Goal: Task Accomplishment & Management: Use online tool/utility

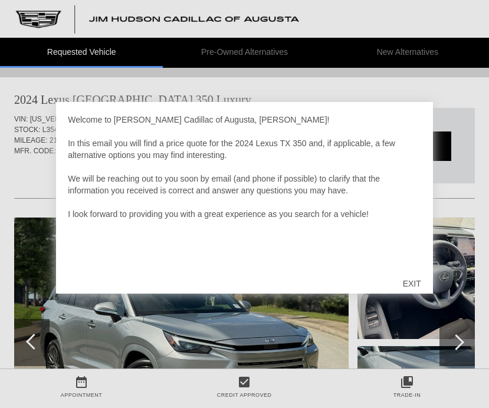
click at [404, 274] on div "EXIT" at bounding box center [412, 283] width 42 height 35
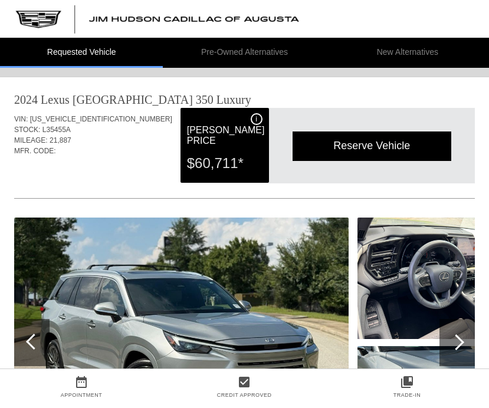
click at [237, 67] on li "Pre-Owned Alternatives" at bounding box center [244, 53] width 163 height 30
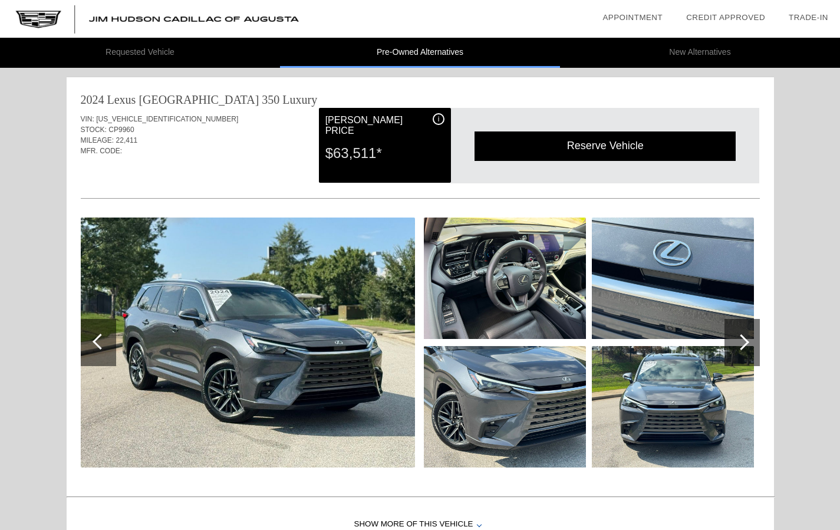
click at [497, 279] on img at bounding box center [505, 277] width 162 height 121
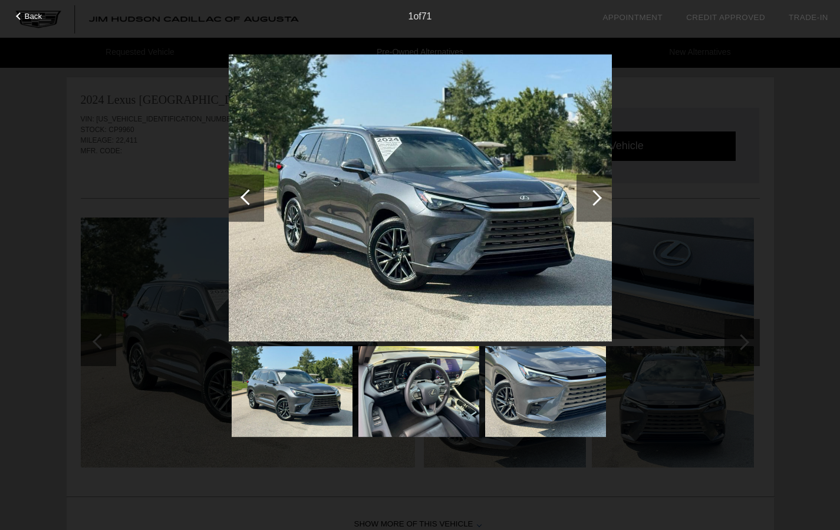
click at [497, 218] on div at bounding box center [593, 197] width 35 height 47
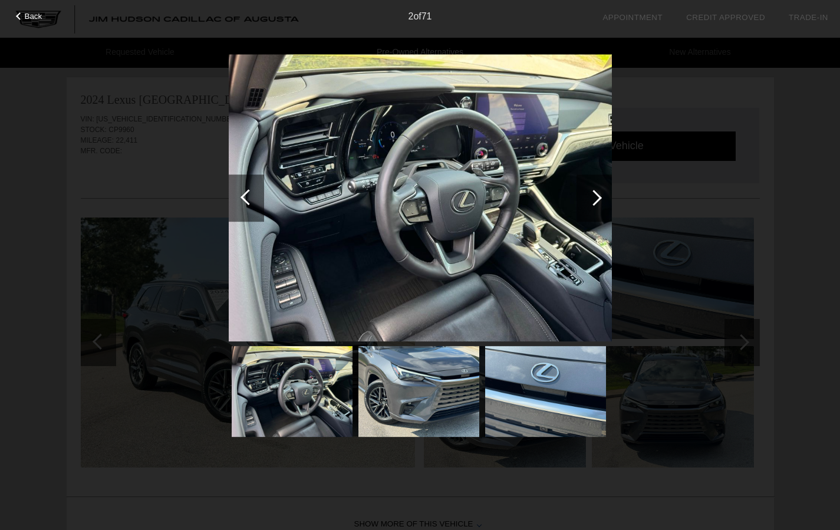
click at [497, 218] on div at bounding box center [593, 197] width 35 height 47
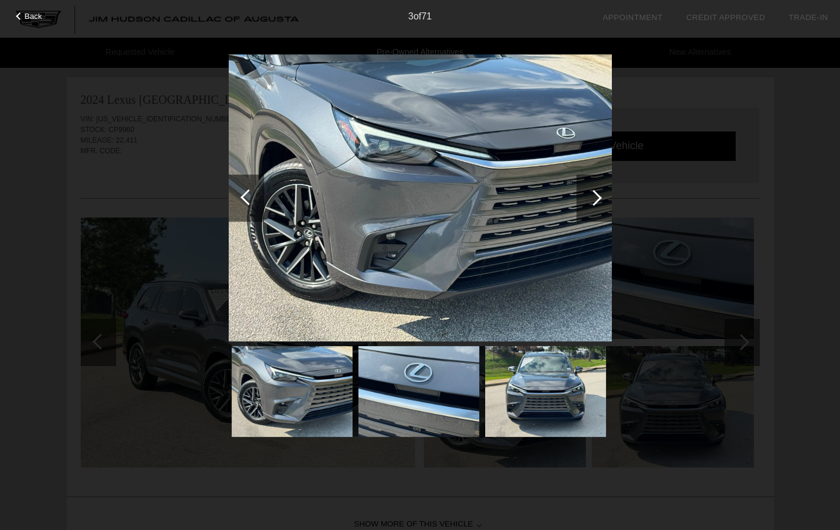
click at [497, 218] on div at bounding box center [593, 197] width 35 height 47
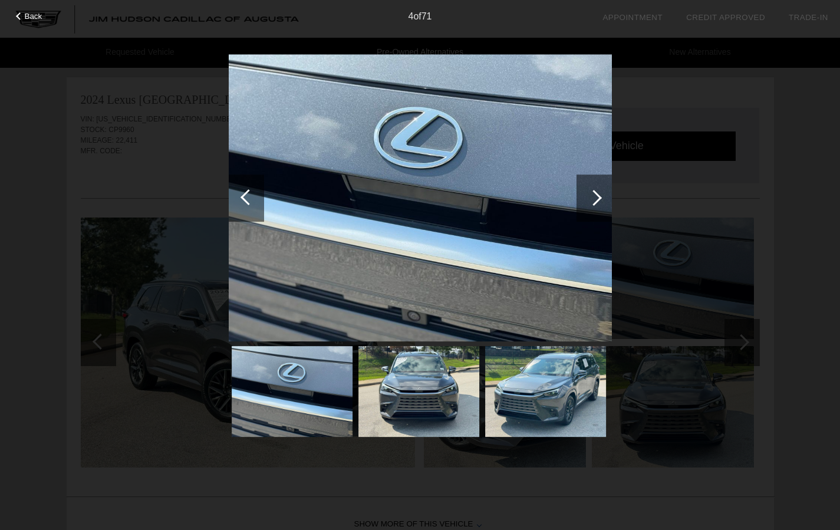
click at [497, 218] on div at bounding box center [593, 197] width 35 height 47
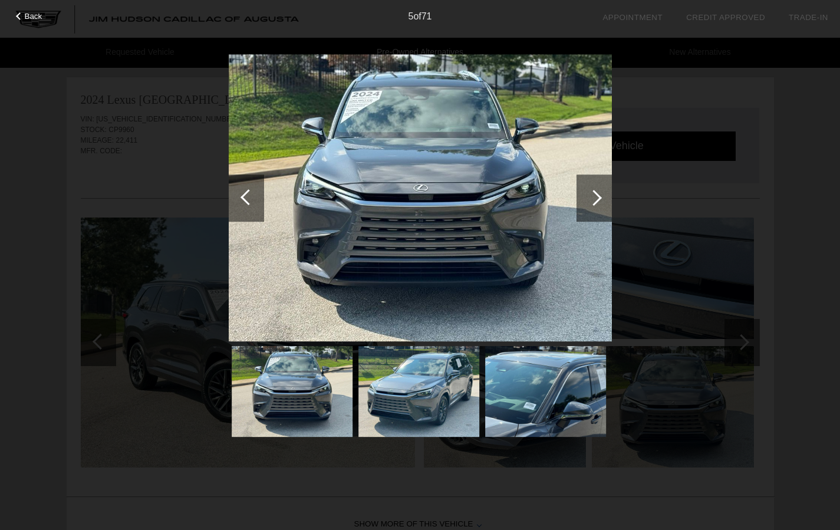
click at [497, 218] on div at bounding box center [593, 197] width 35 height 47
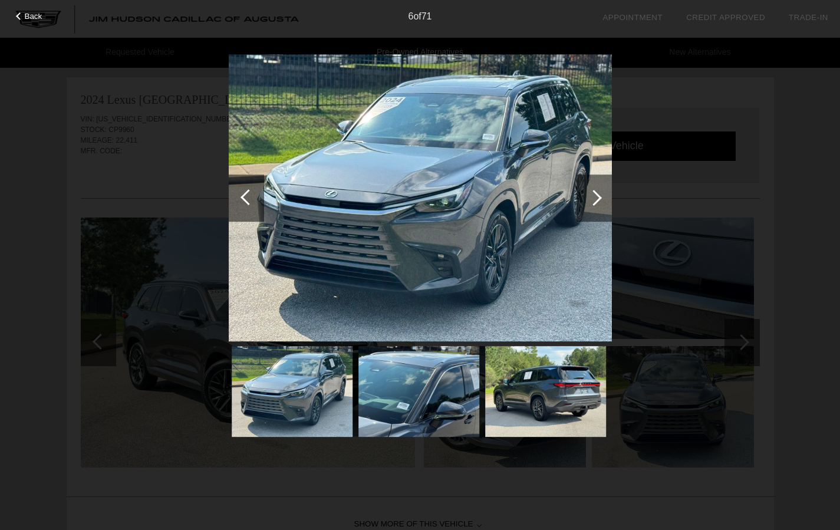
click at [497, 218] on div at bounding box center [593, 197] width 35 height 47
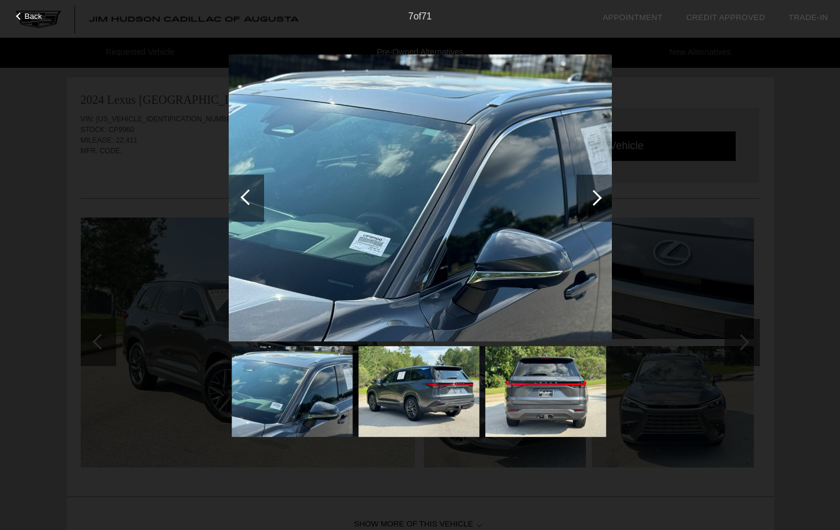
click at [497, 219] on div at bounding box center [593, 197] width 35 height 47
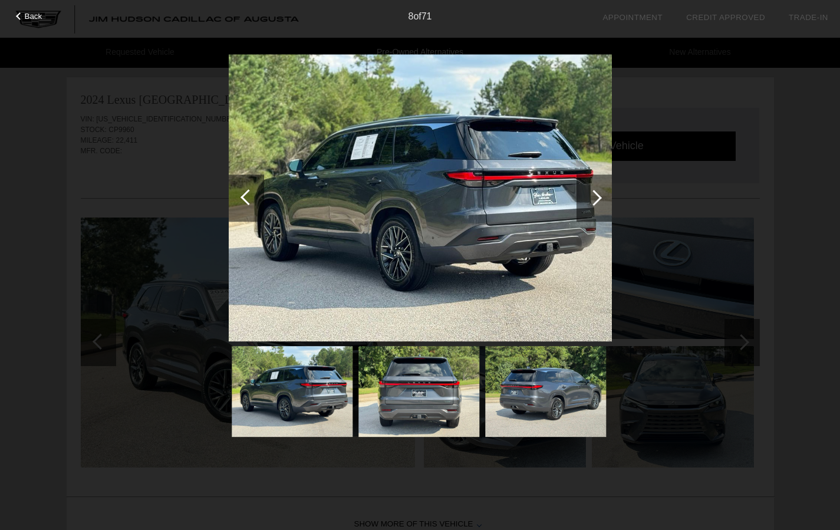
click at [497, 219] on div at bounding box center [593, 197] width 35 height 47
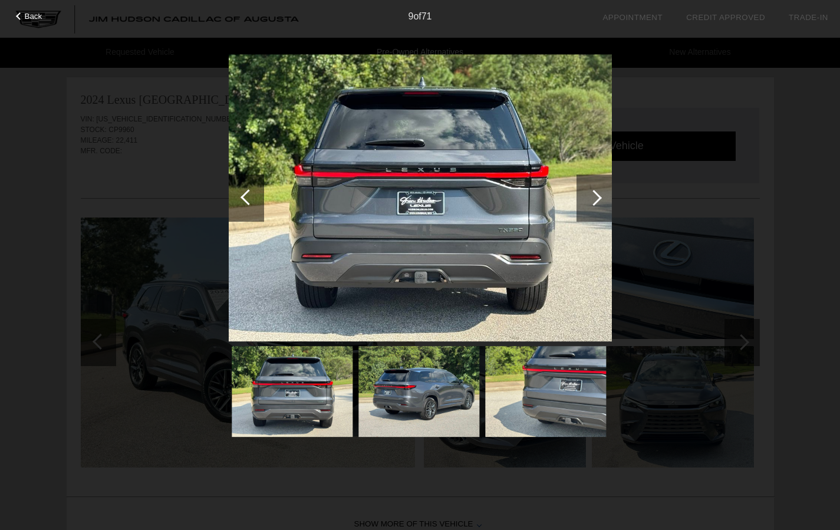
click at [497, 219] on div at bounding box center [593, 197] width 35 height 47
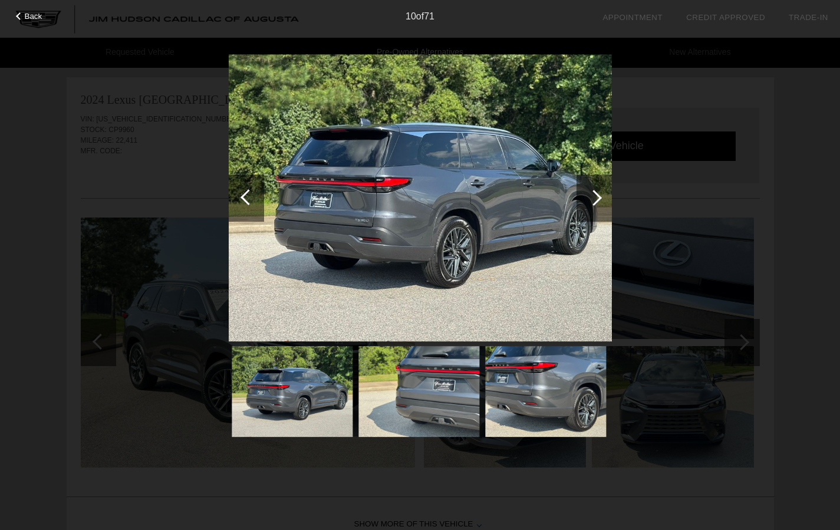
click at [497, 219] on div at bounding box center [593, 197] width 35 height 47
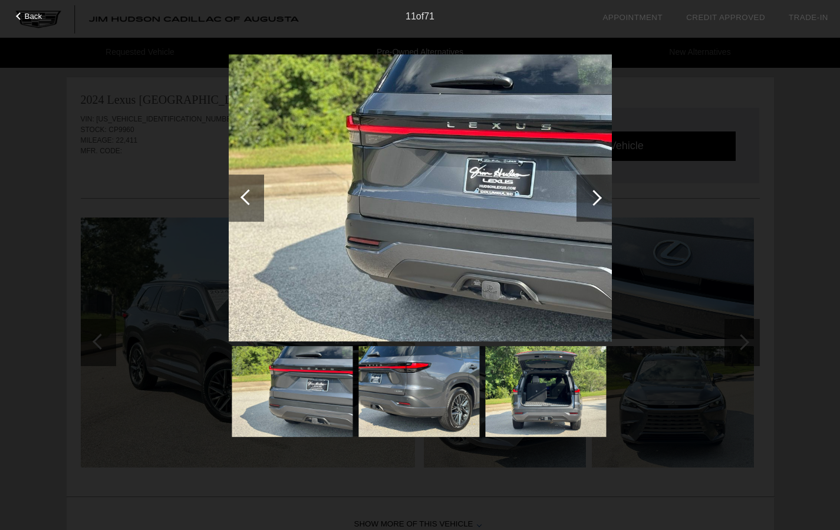
click at [497, 219] on div at bounding box center [593, 197] width 35 height 47
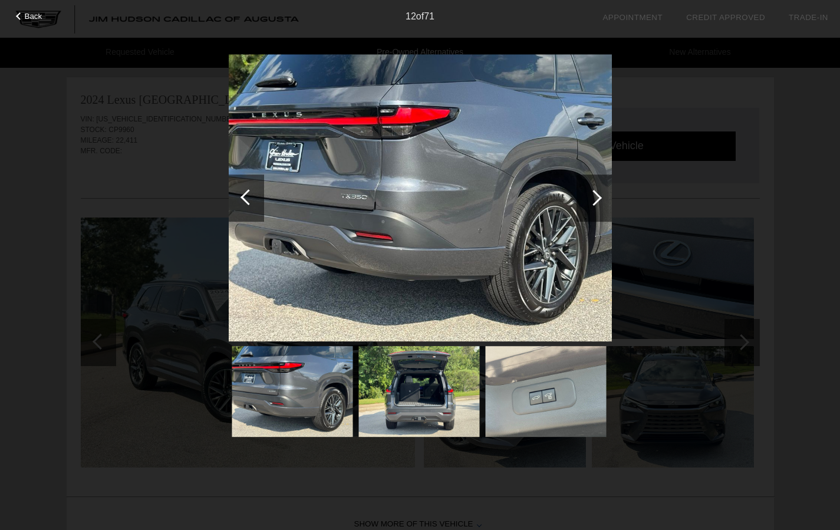
click at [497, 219] on div at bounding box center [593, 197] width 35 height 47
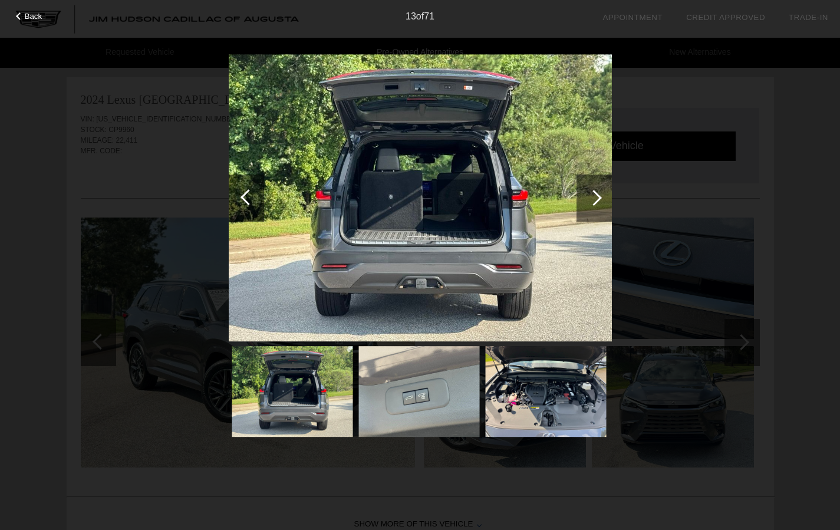
click at [497, 219] on div at bounding box center [593, 197] width 35 height 47
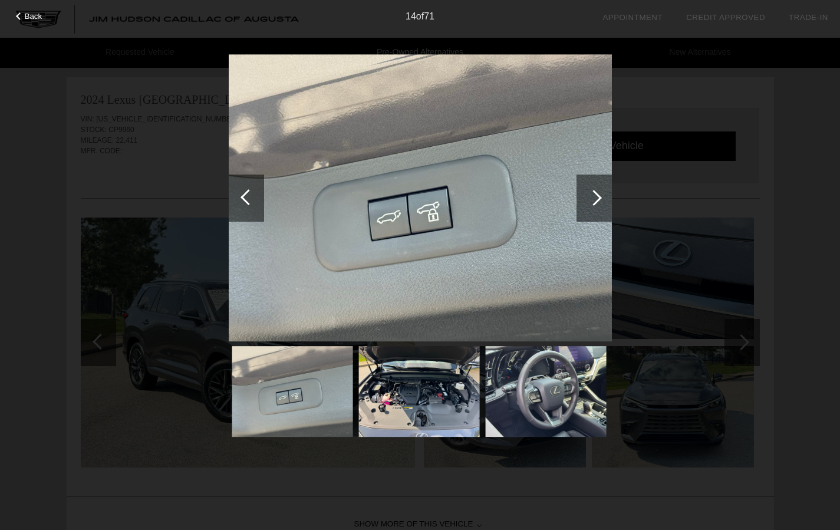
click at [497, 219] on div at bounding box center [593, 197] width 35 height 47
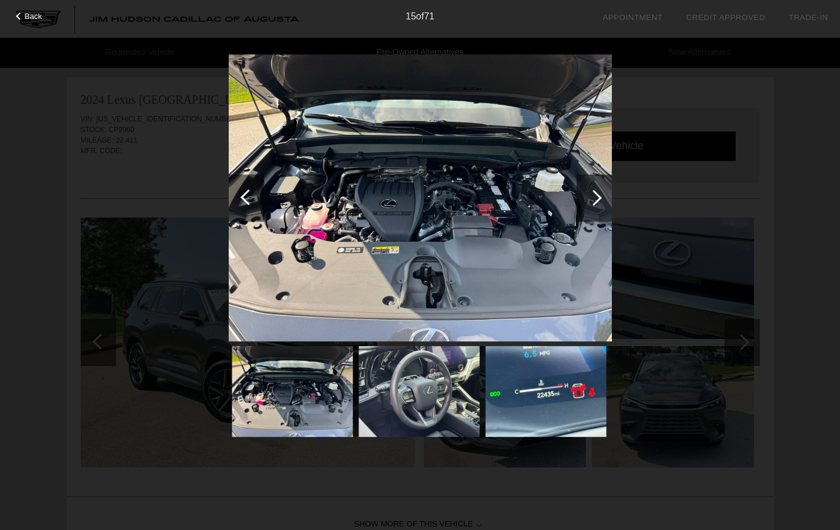
click at [497, 219] on div at bounding box center [593, 197] width 35 height 47
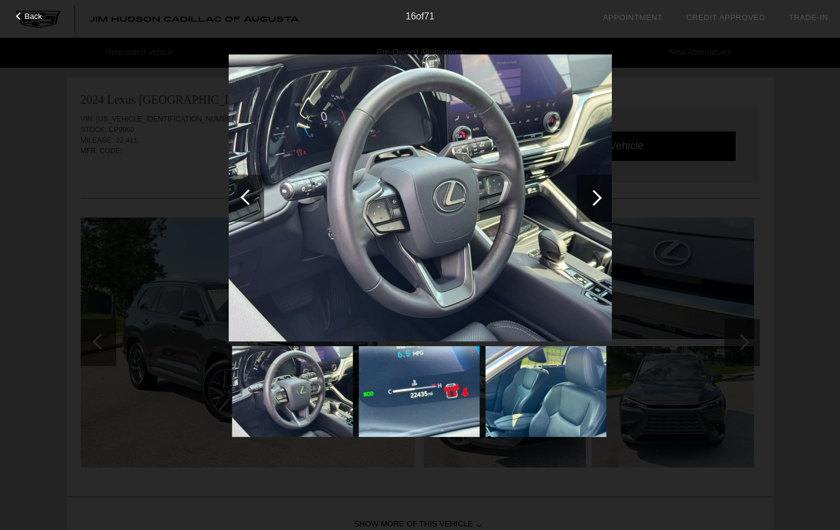
click at [497, 219] on div at bounding box center [593, 197] width 35 height 47
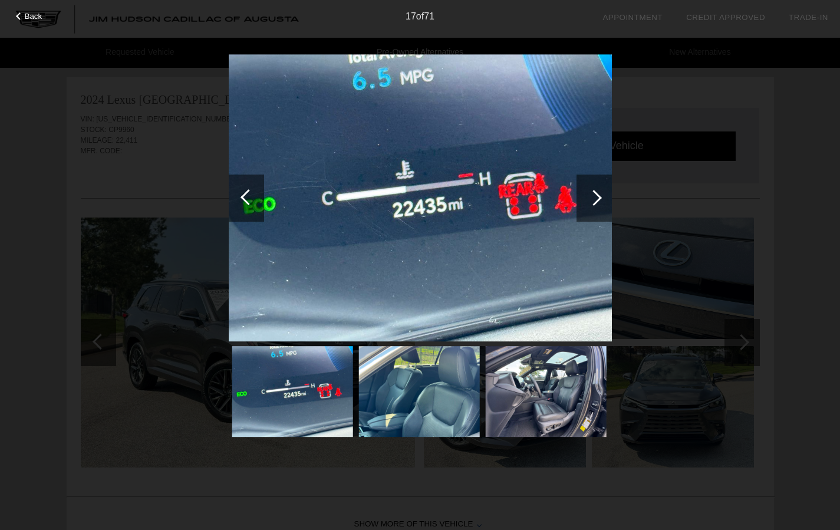
click at [497, 219] on div at bounding box center [593, 197] width 35 height 47
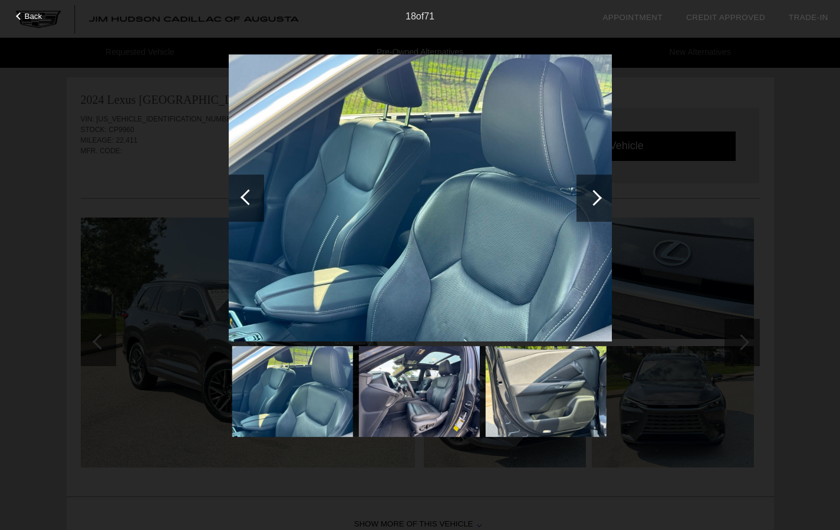
click at [497, 134] on div "Back 18 of 71" at bounding box center [420, 265] width 840 height 530
click at [26, 16] on span "Back" at bounding box center [34, 16] width 18 height 9
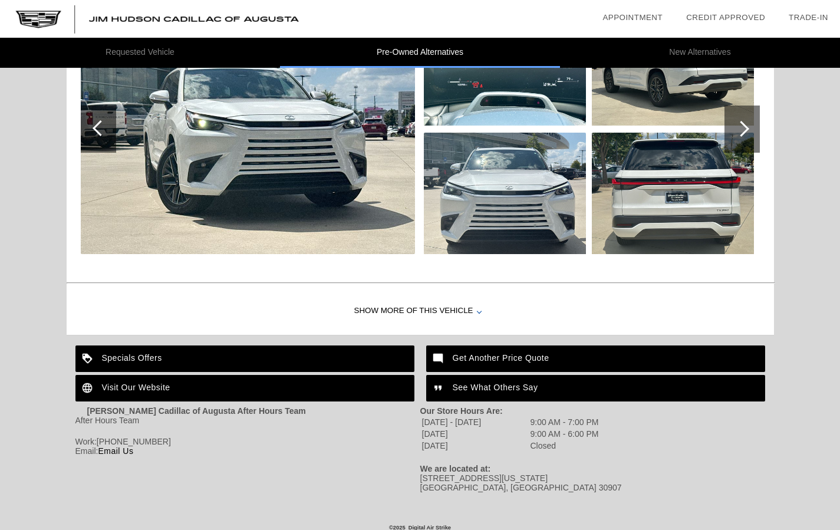
scroll to position [1183, 0]
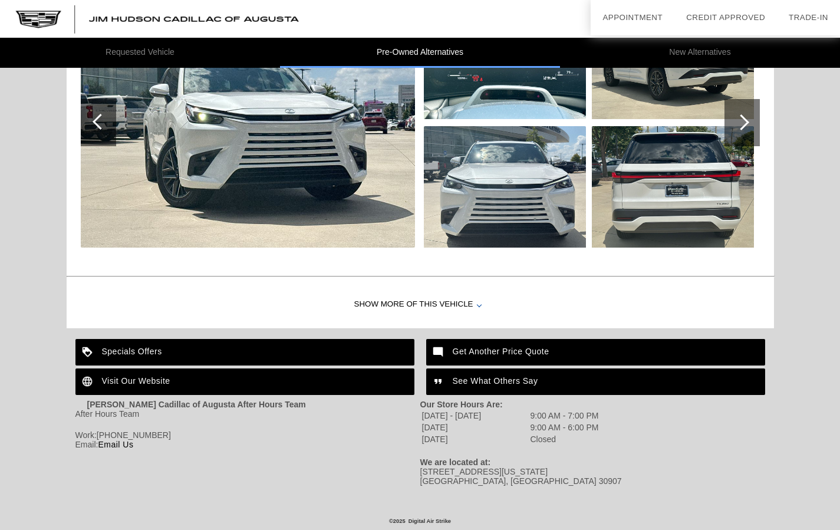
click at [232, 356] on div "Specials Offers" at bounding box center [244, 352] width 339 height 27
click at [39, 24] on img at bounding box center [162, 19] width 325 height 38
click at [497, 120] on div at bounding box center [741, 122] width 16 height 16
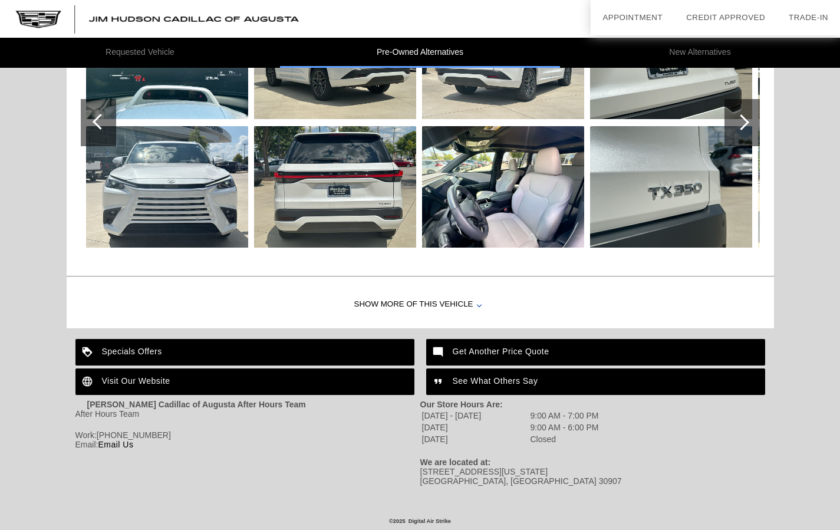
click at [497, 194] on img at bounding box center [503, 186] width 162 height 121
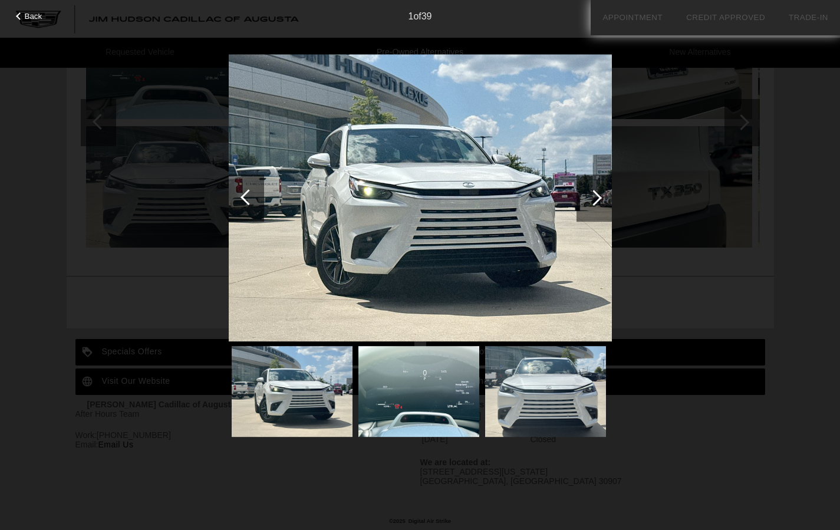
click at [454, 378] on img at bounding box center [418, 391] width 121 height 91
click at [450, 383] on img at bounding box center [418, 391] width 121 height 91
click at [497, 362] on img at bounding box center [545, 391] width 121 height 91
click at [497, 195] on div at bounding box center [594, 198] width 16 height 16
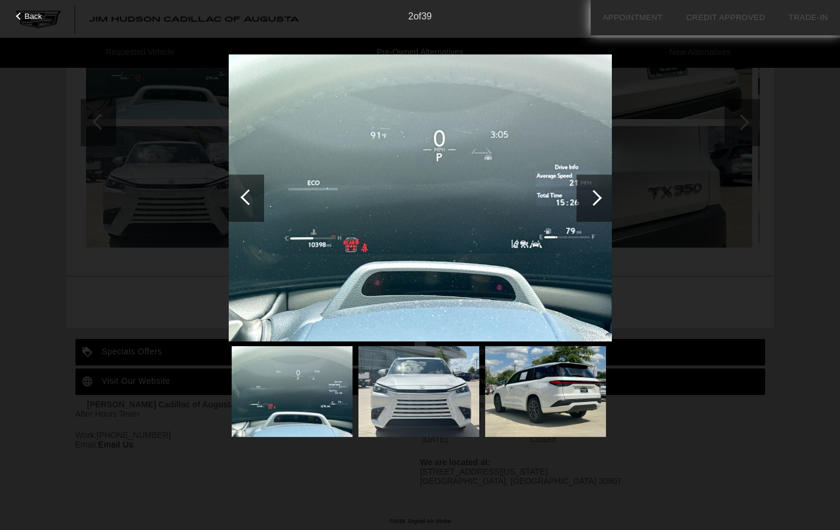
click at [497, 194] on div at bounding box center [594, 198] width 16 height 16
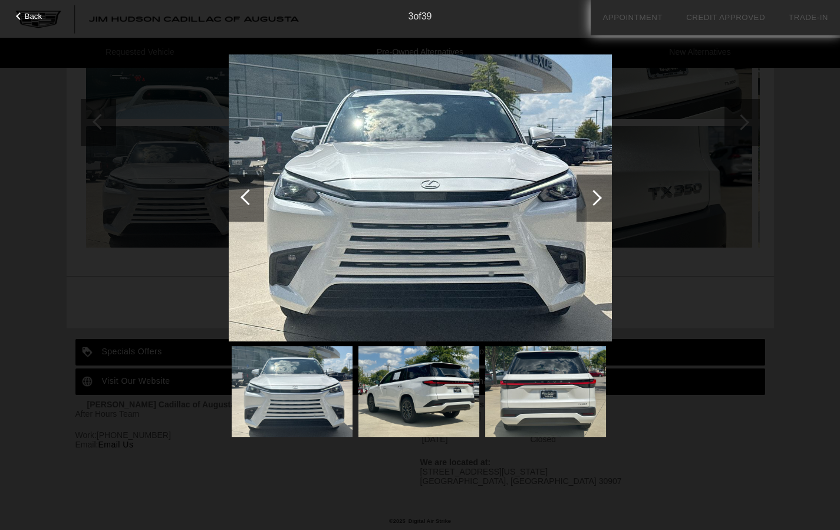
click at [497, 194] on div at bounding box center [594, 198] width 16 height 16
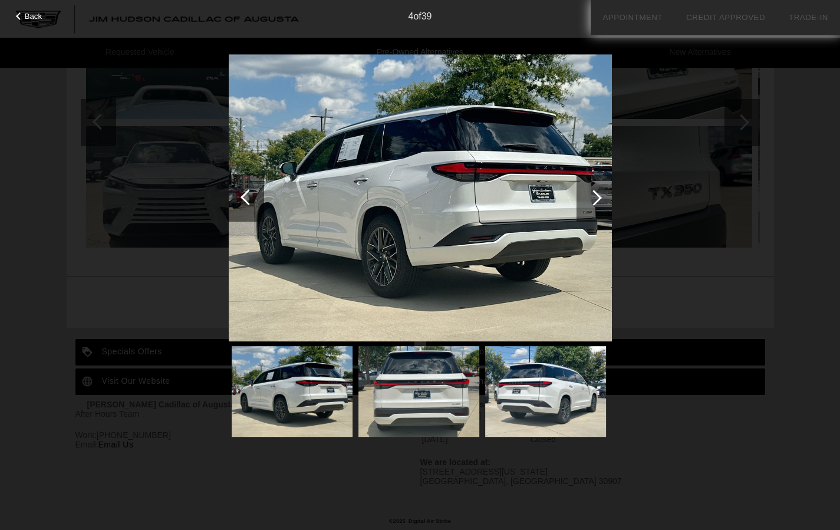
click at [497, 194] on div at bounding box center [594, 198] width 16 height 16
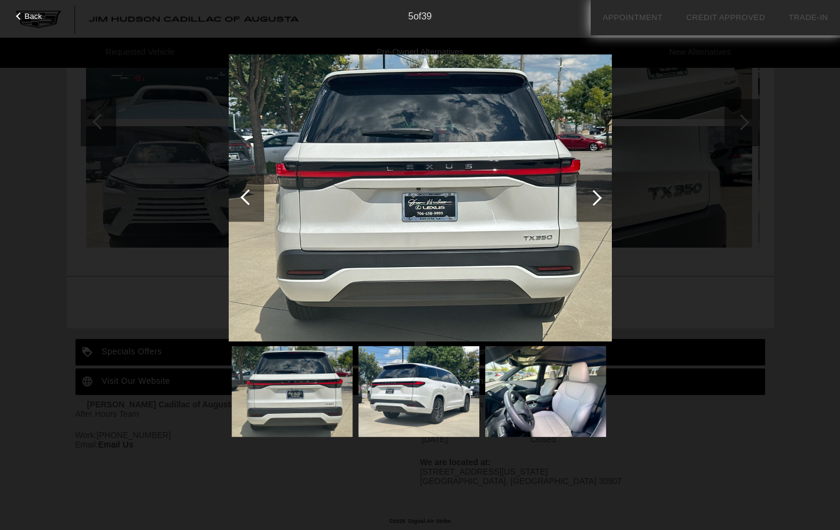
click at [497, 194] on div at bounding box center [594, 198] width 16 height 16
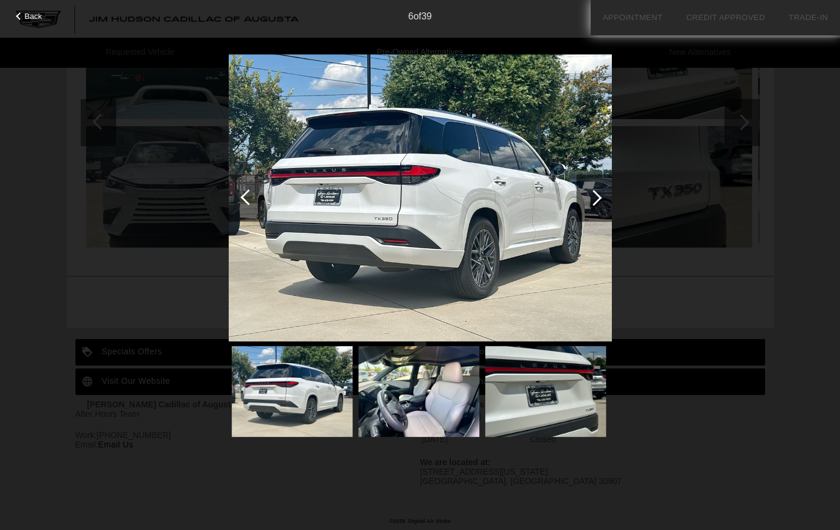
click at [497, 194] on div at bounding box center [594, 198] width 16 height 16
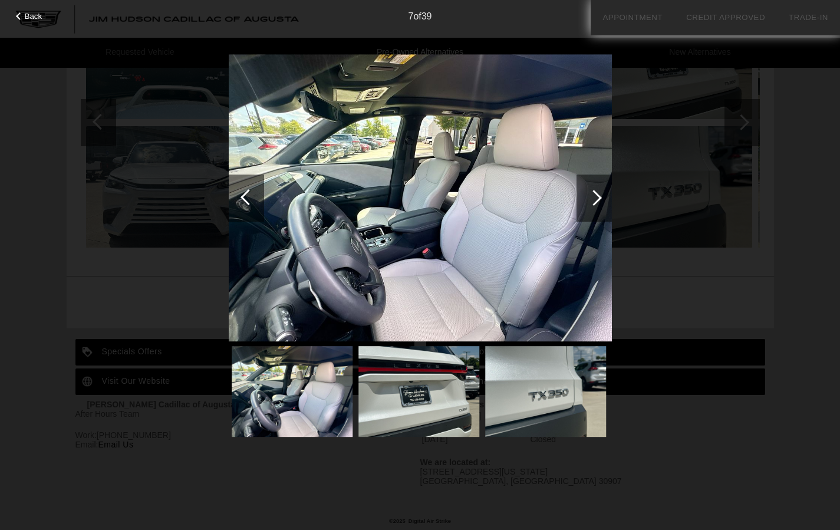
click at [497, 194] on div at bounding box center [594, 198] width 16 height 16
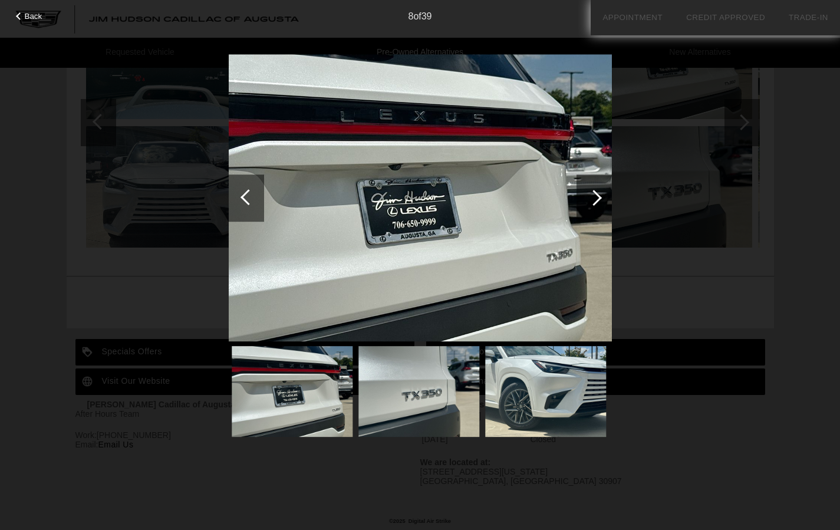
click at [497, 194] on div at bounding box center [594, 198] width 16 height 16
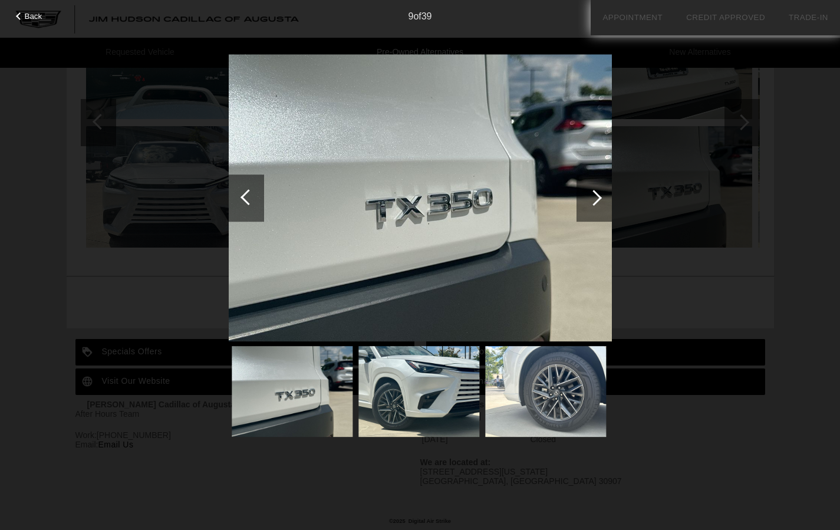
click at [497, 194] on div at bounding box center [594, 198] width 16 height 16
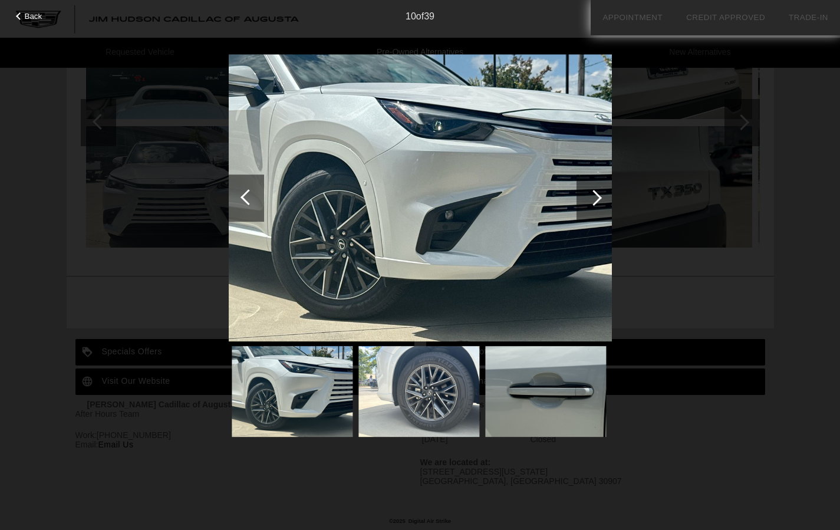
click at [497, 194] on div at bounding box center [594, 198] width 16 height 16
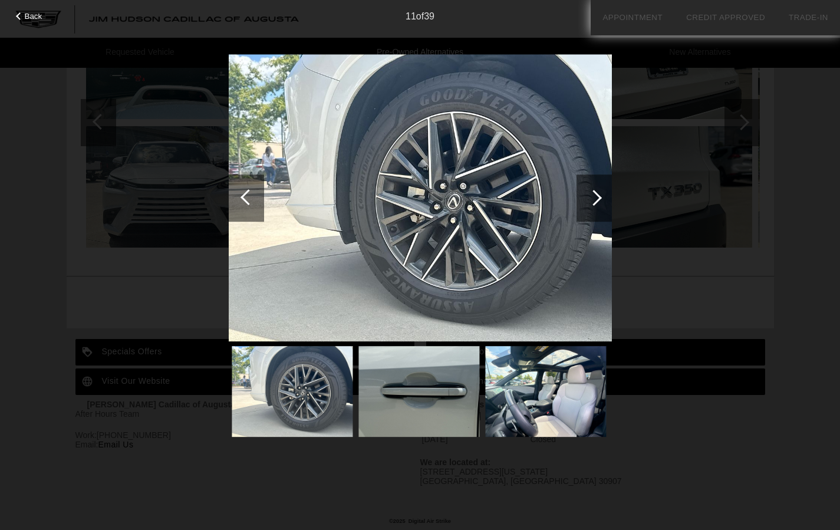
click at [497, 194] on div at bounding box center [594, 198] width 16 height 16
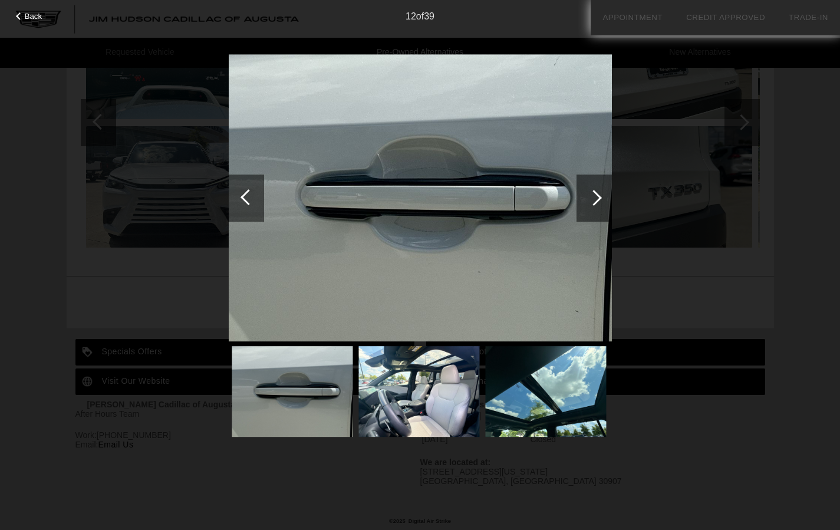
click at [497, 194] on div at bounding box center [594, 198] width 16 height 16
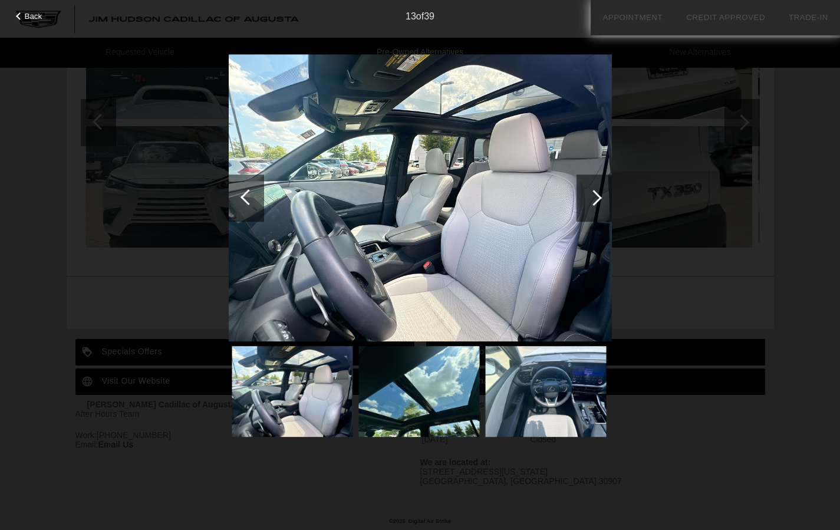
click at [497, 194] on div at bounding box center [594, 198] width 16 height 16
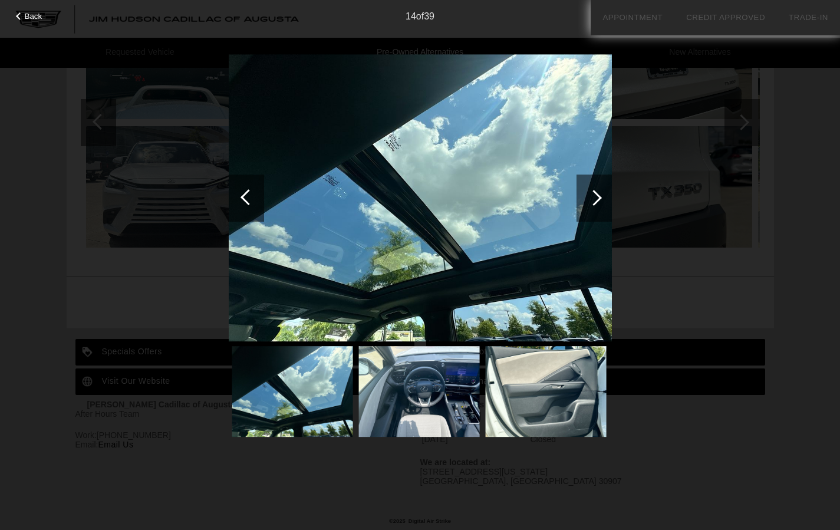
click at [497, 194] on div at bounding box center [594, 198] width 16 height 16
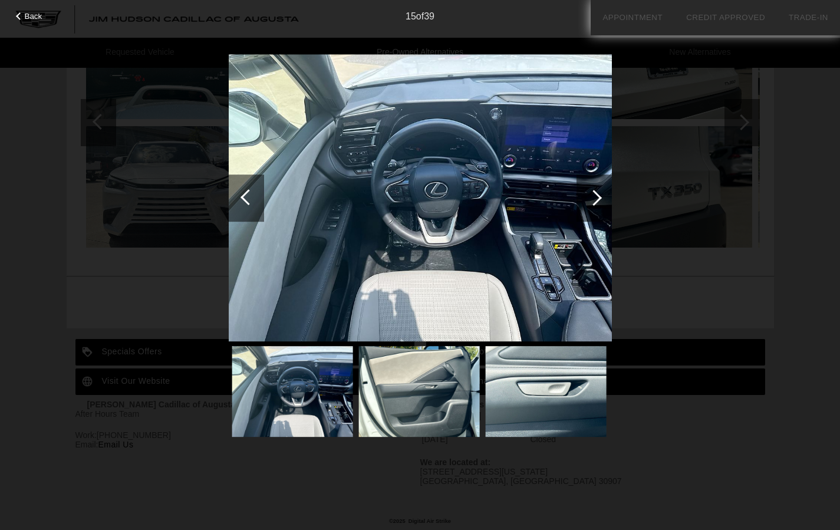
click at [497, 194] on div at bounding box center [594, 198] width 16 height 16
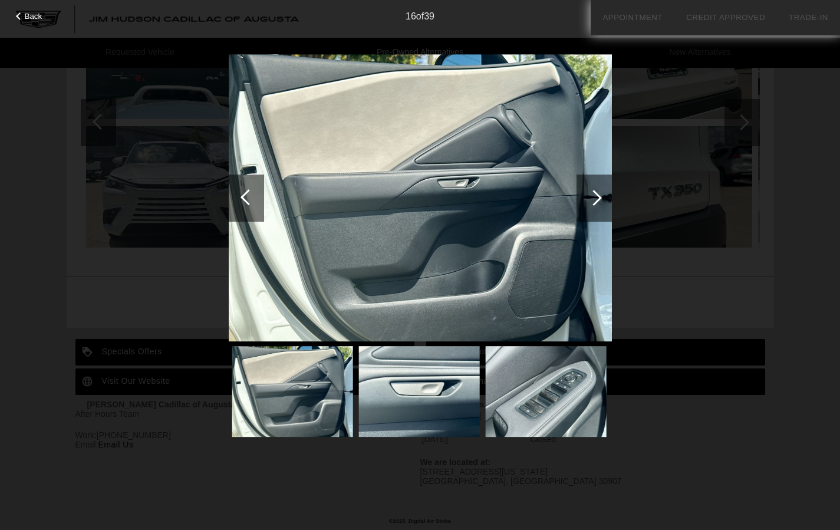
click at [497, 195] on div at bounding box center [594, 198] width 16 height 16
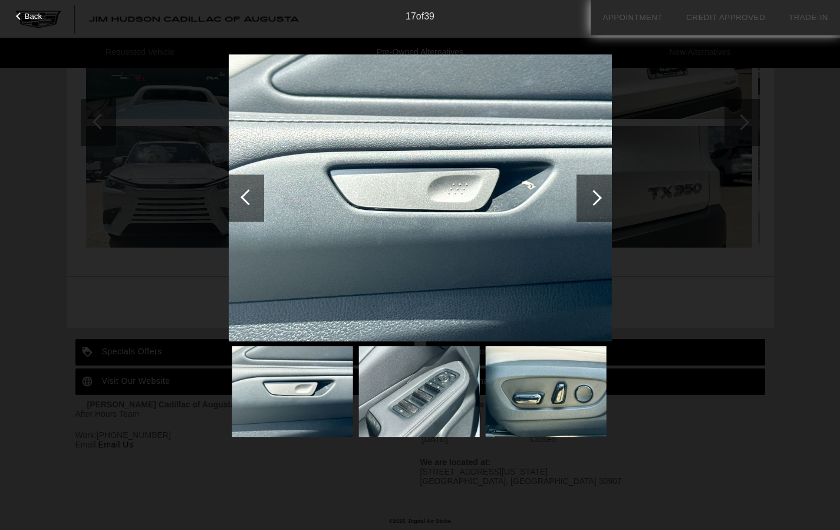
click at [497, 195] on div at bounding box center [594, 198] width 16 height 16
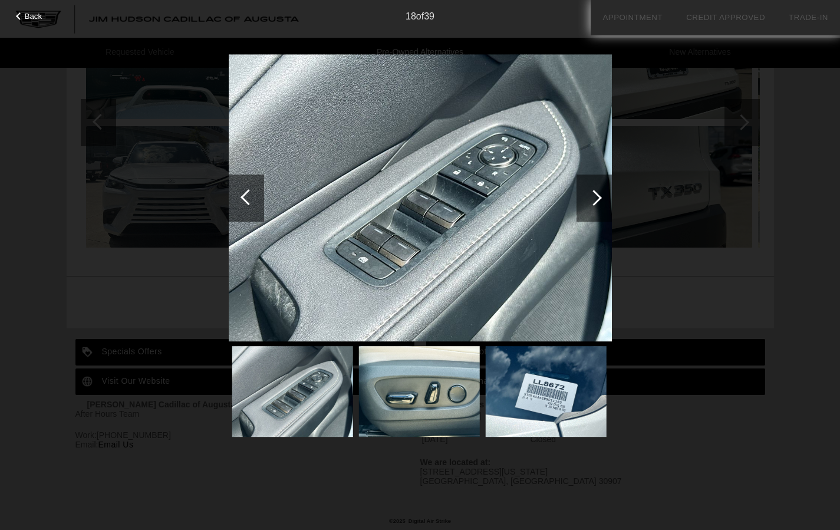
click at [497, 195] on div at bounding box center [594, 198] width 16 height 16
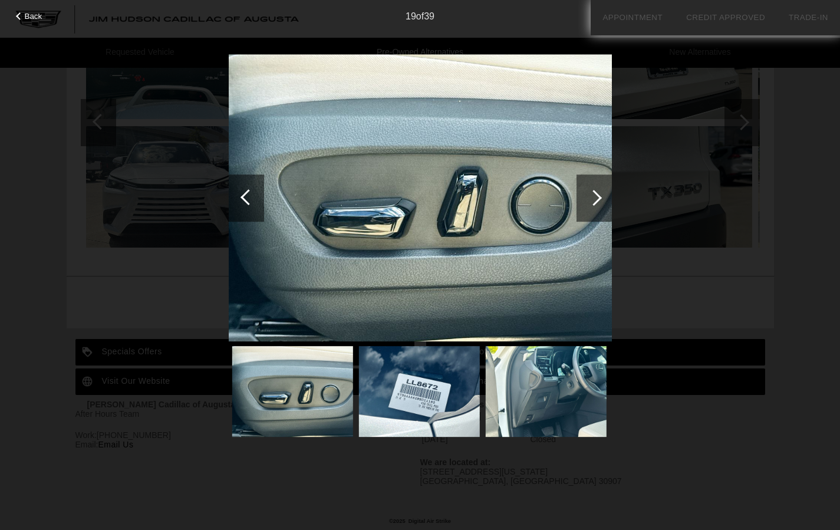
click at [497, 195] on div at bounding box center [594, 198] width 16 height 16
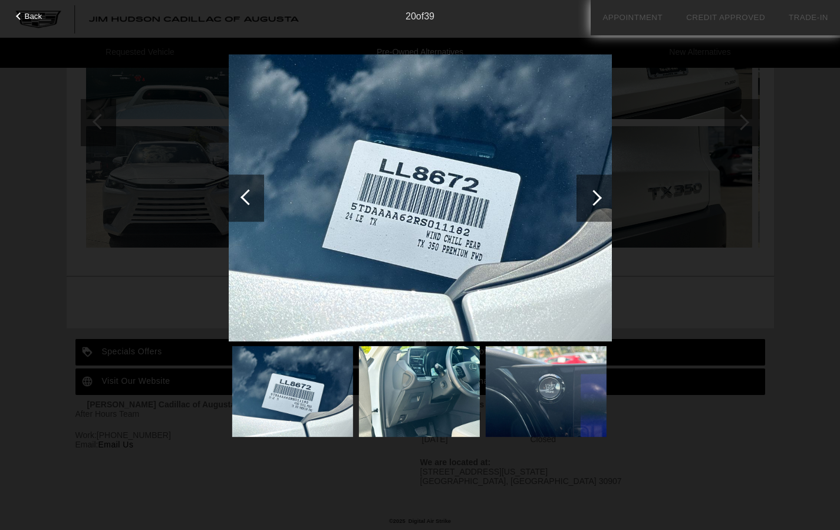
click at [497, 209] on div "Back 20 of 39" at bounding box center [420, 265] width 840 height 530
click at [44, 23] on div "Back 20 of 39" at bounding box center [420, 265] width 840 height 530
click at [38, 19] on span "Back" at bounding box center [34, 16] width 18 height 9
